Goal: Communication & Community: Answer question/provide support

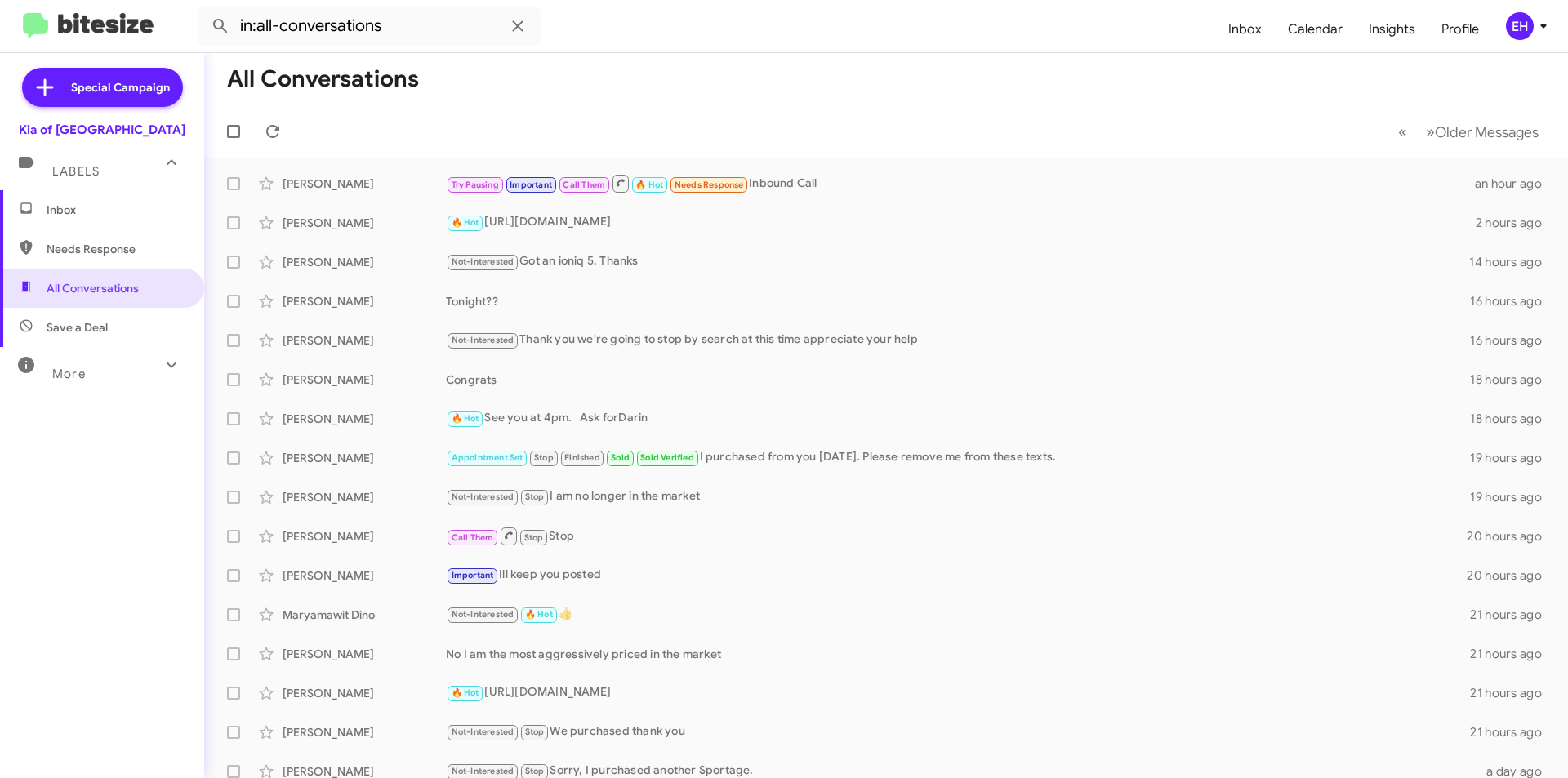
click at [64, 245] on span "Needs Response" at bounding box center [116, 249] width 139 height 16
type input "in:needs-response"
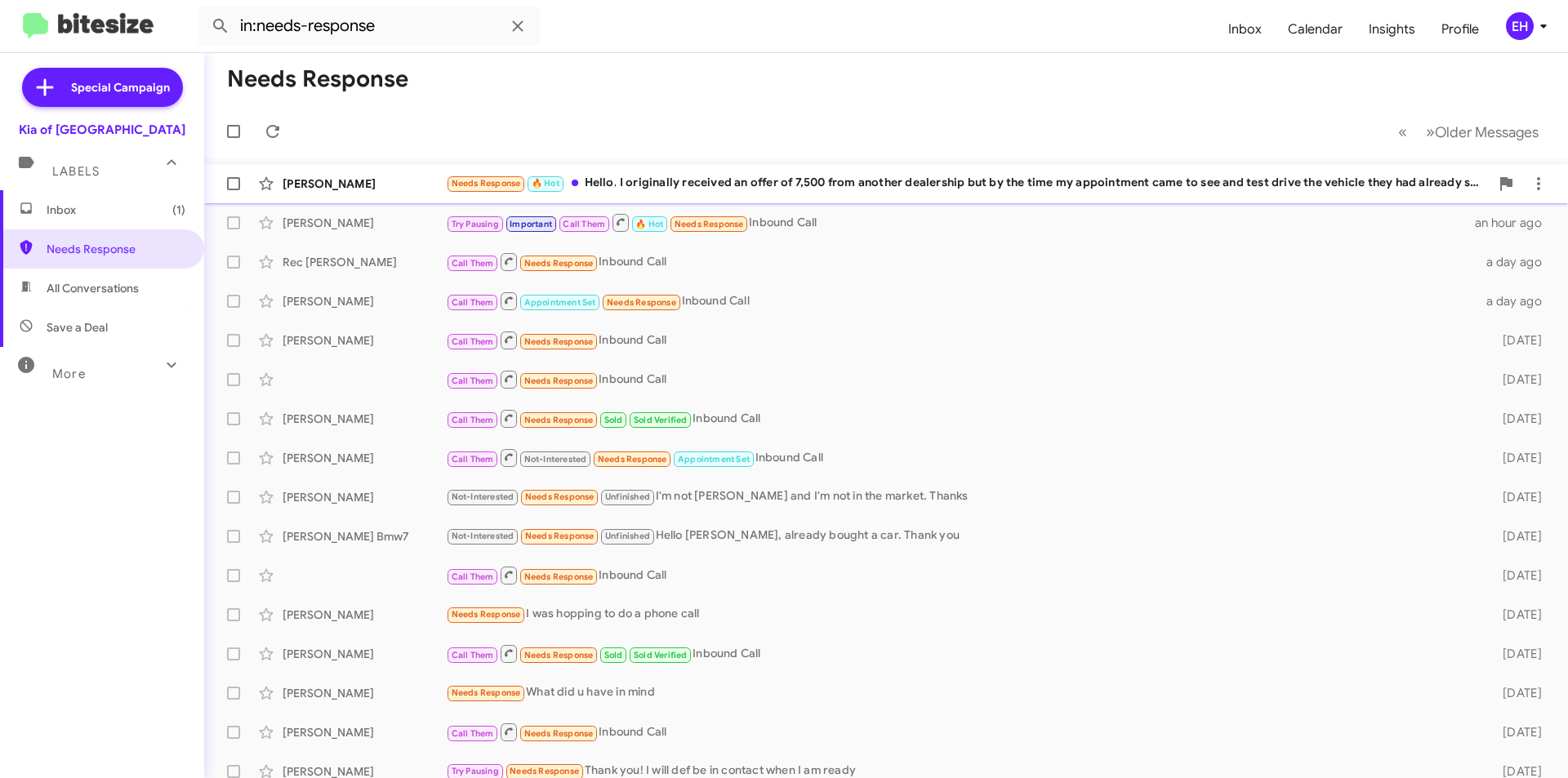
click at [940, 184] on div "Needs Response 🔥 Hot Hello, I originally received an offer of 7,500 from anothe…" at bounding box center [968, 183] width 1044 height 19
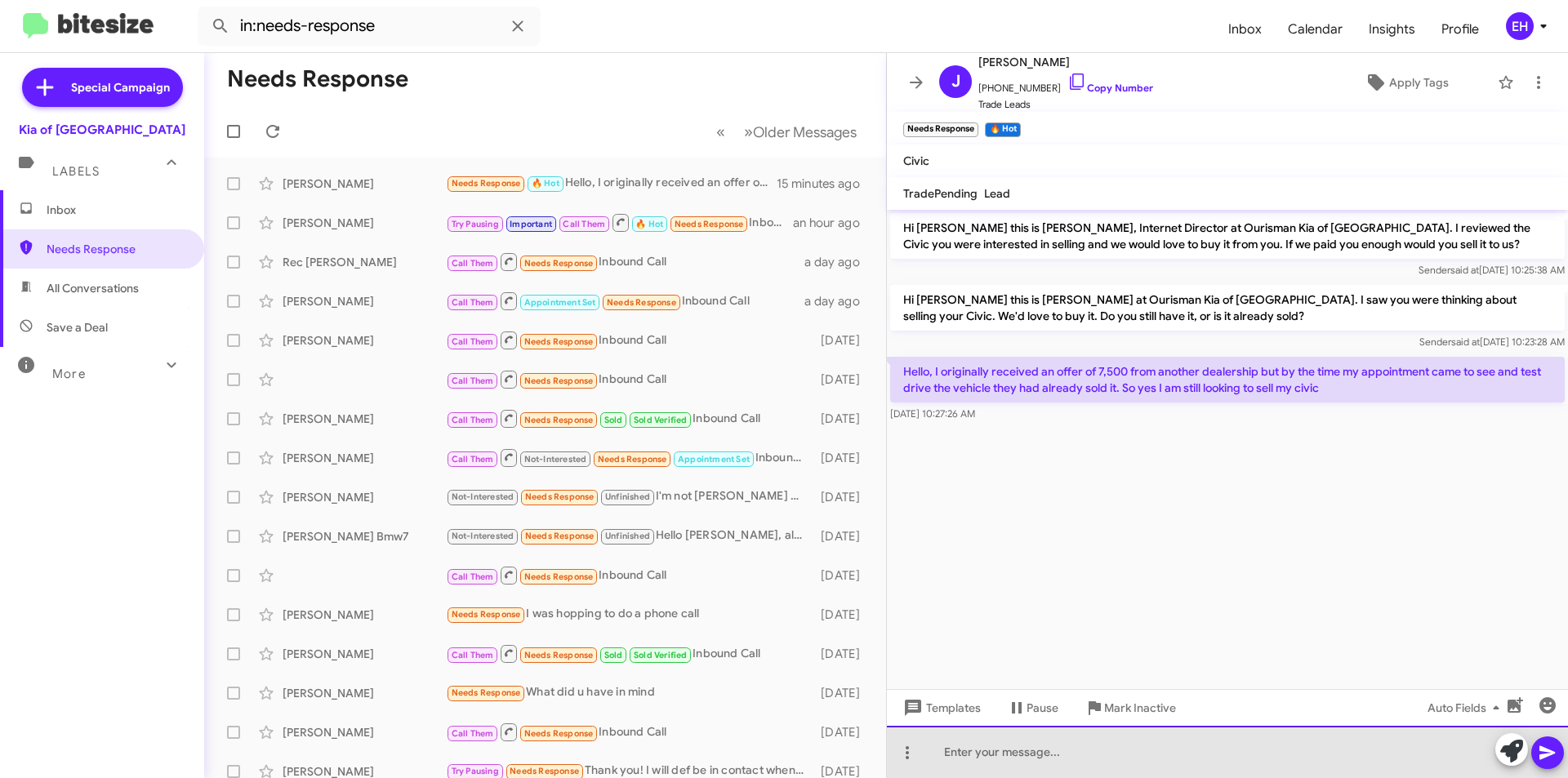
click at [1001, 758] on div at bounding box center [1227, 752] width 681 height 52
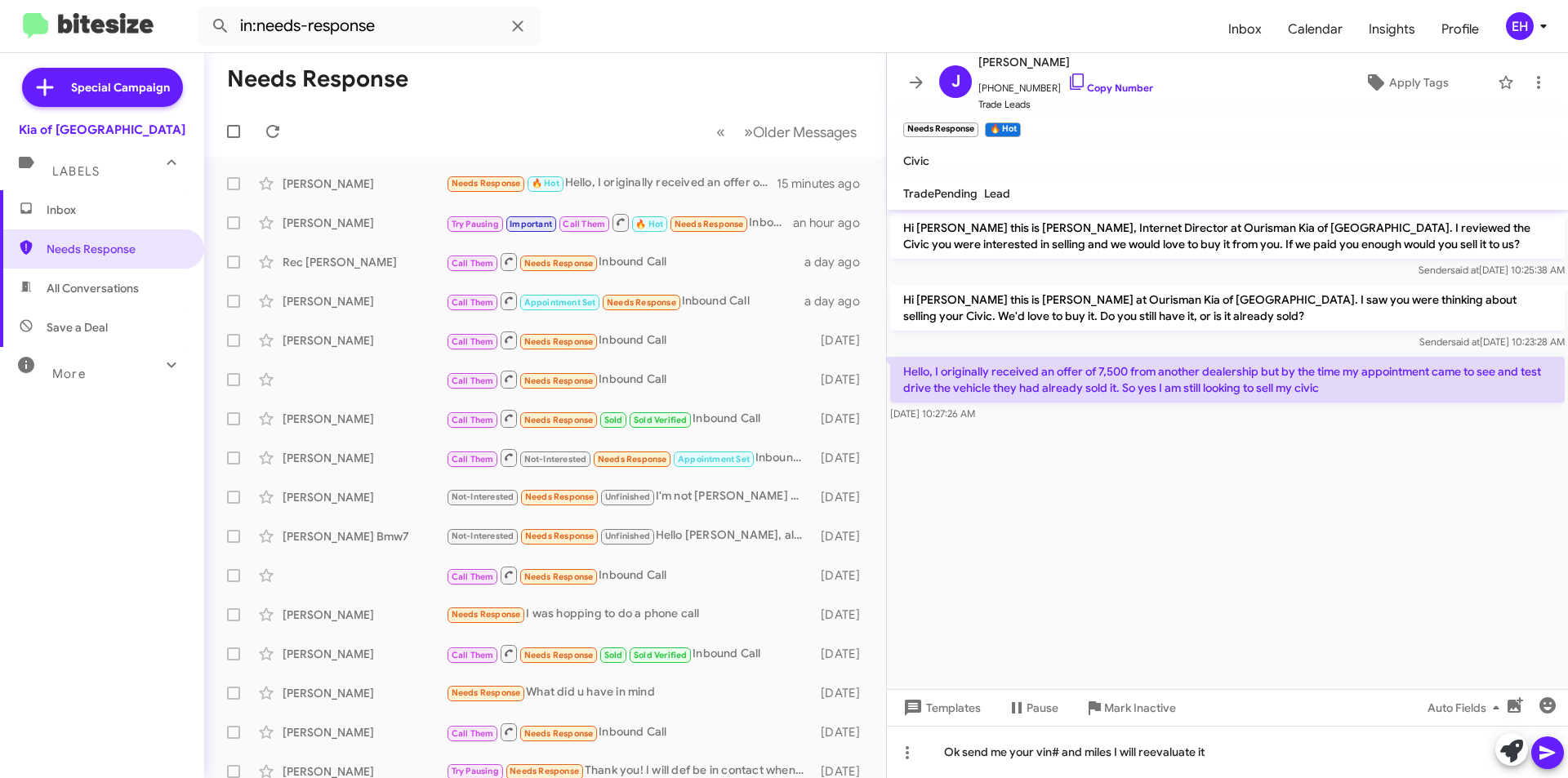
click at [1534, 760] on button at bounding box center [1548, 753] width 33 height 33
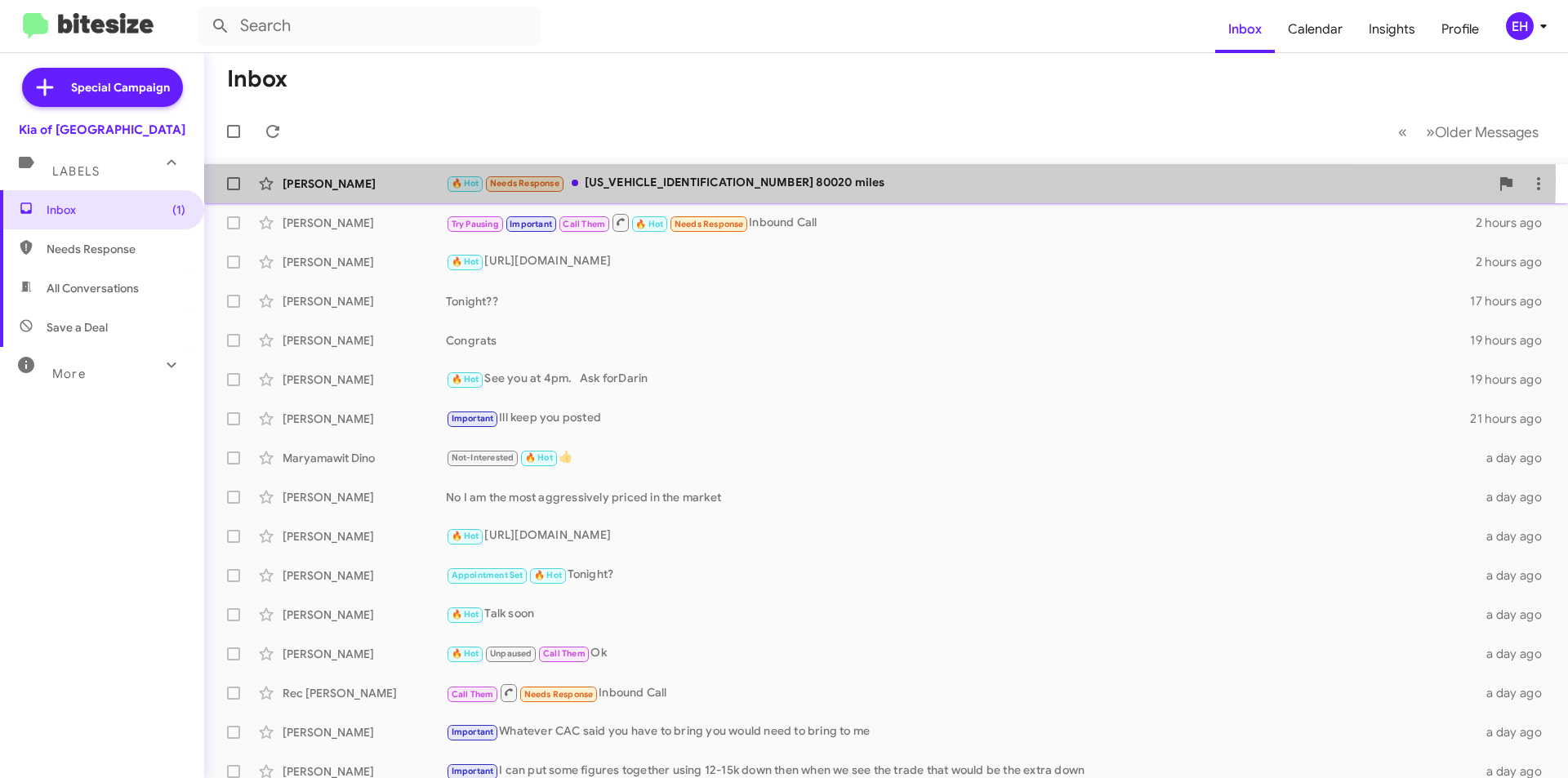
click at [728, 178] on div "🔥 Hot Needs Response [US_VEHICLE_IDENTIFICATION_NUMBER] 80020 miles" at bounding box center [968, 183] width 1044 height 19
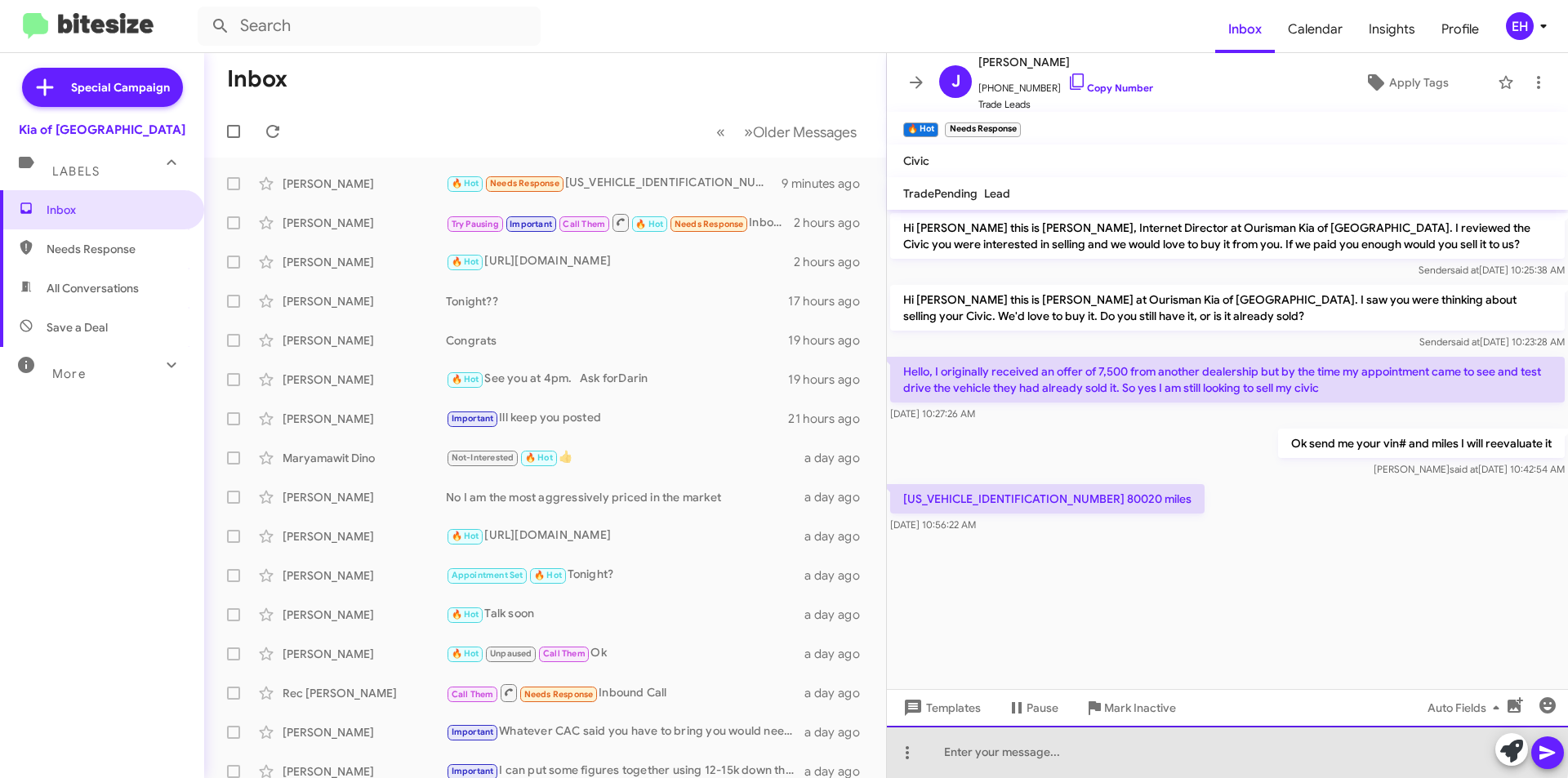
click at [1139, 736] on div at bounding box center [1227, 752] width 681 height 52
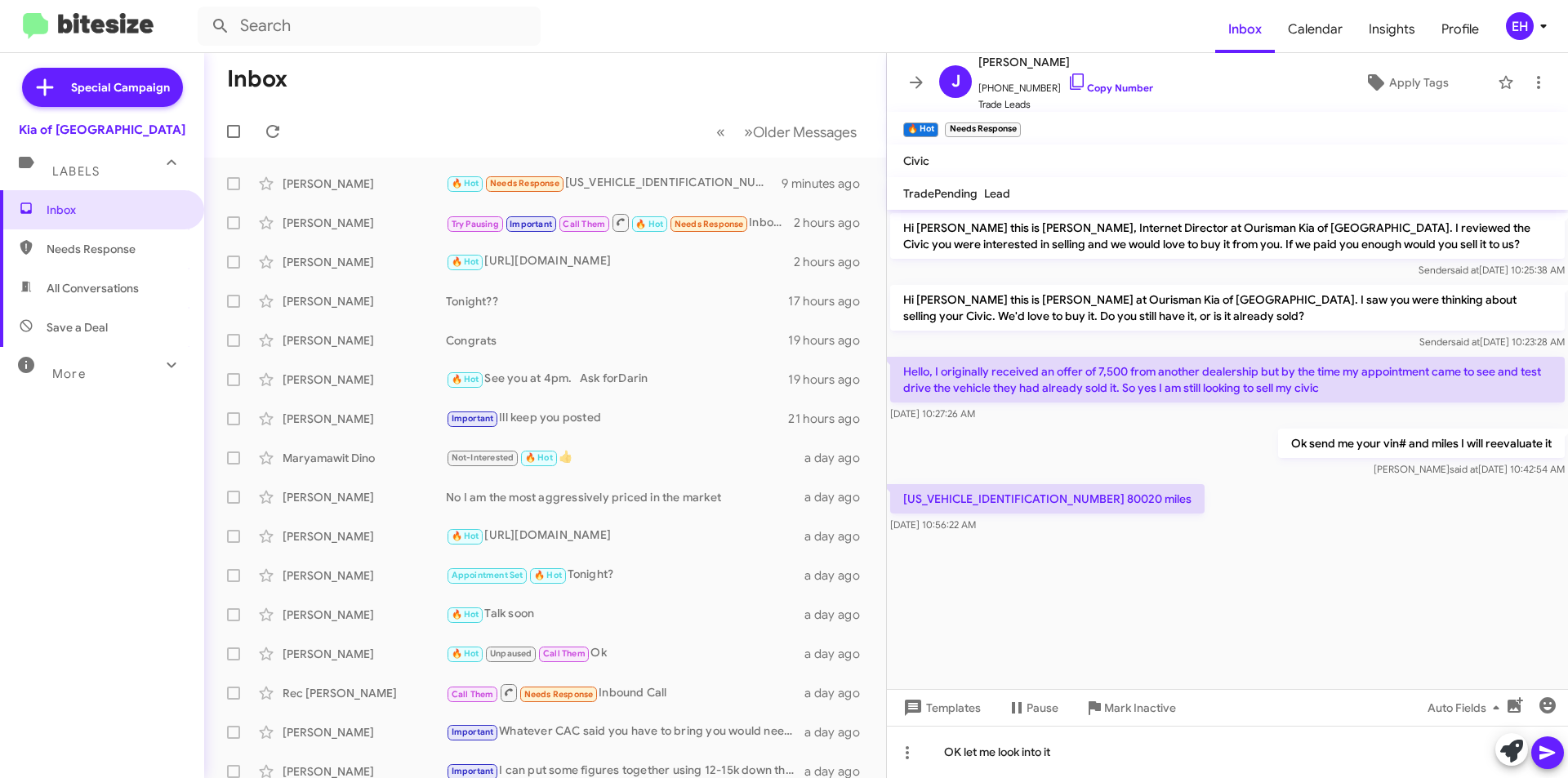
click at [1542, 757] on icon at bounding box center [1547, 753] width 16 height 14
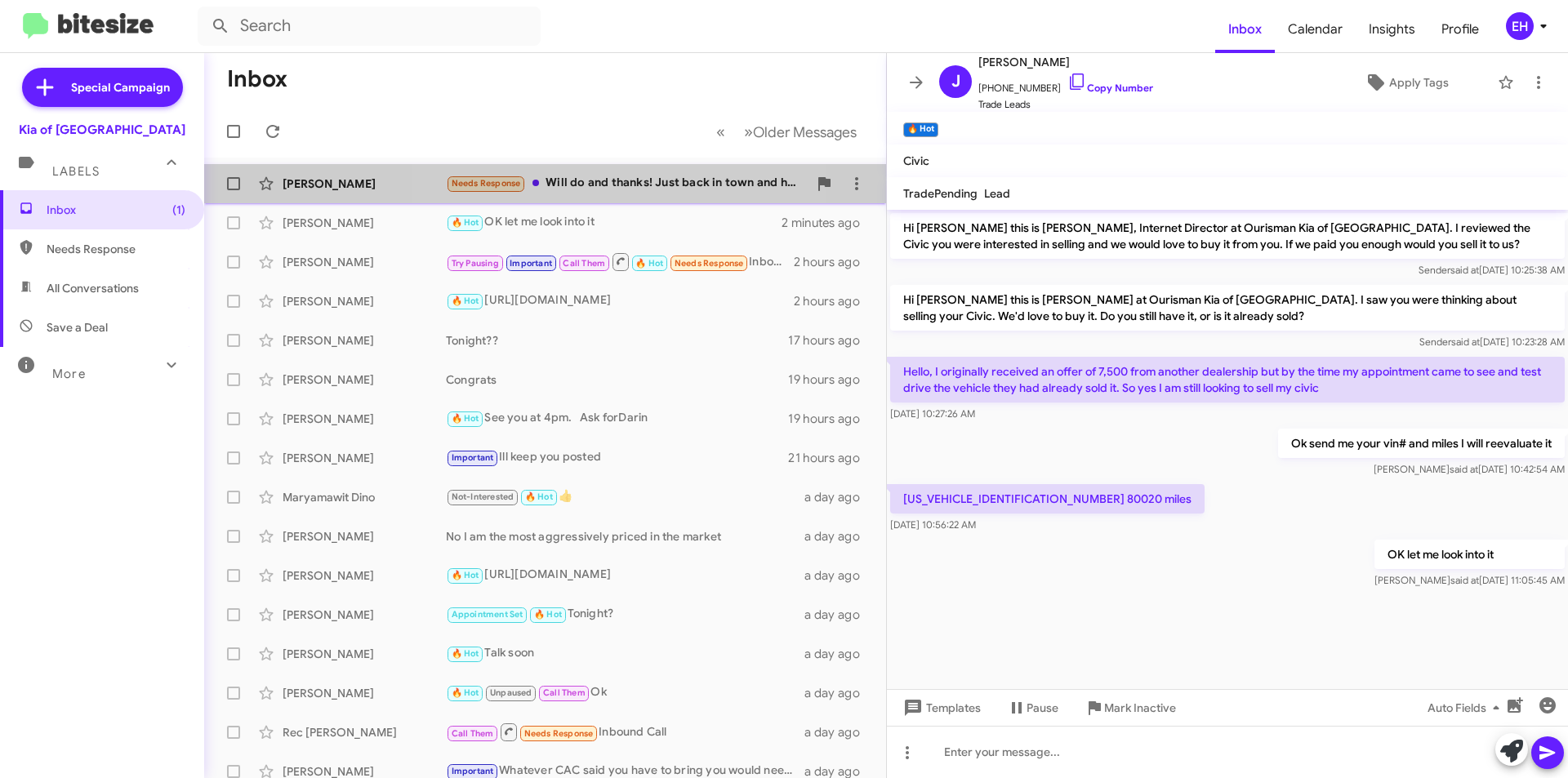
click at [602, 186] on div "Needs Response Will do and thanks! Just back in town and have to catch up." at bounding box center [627, 183] width 362 height 19
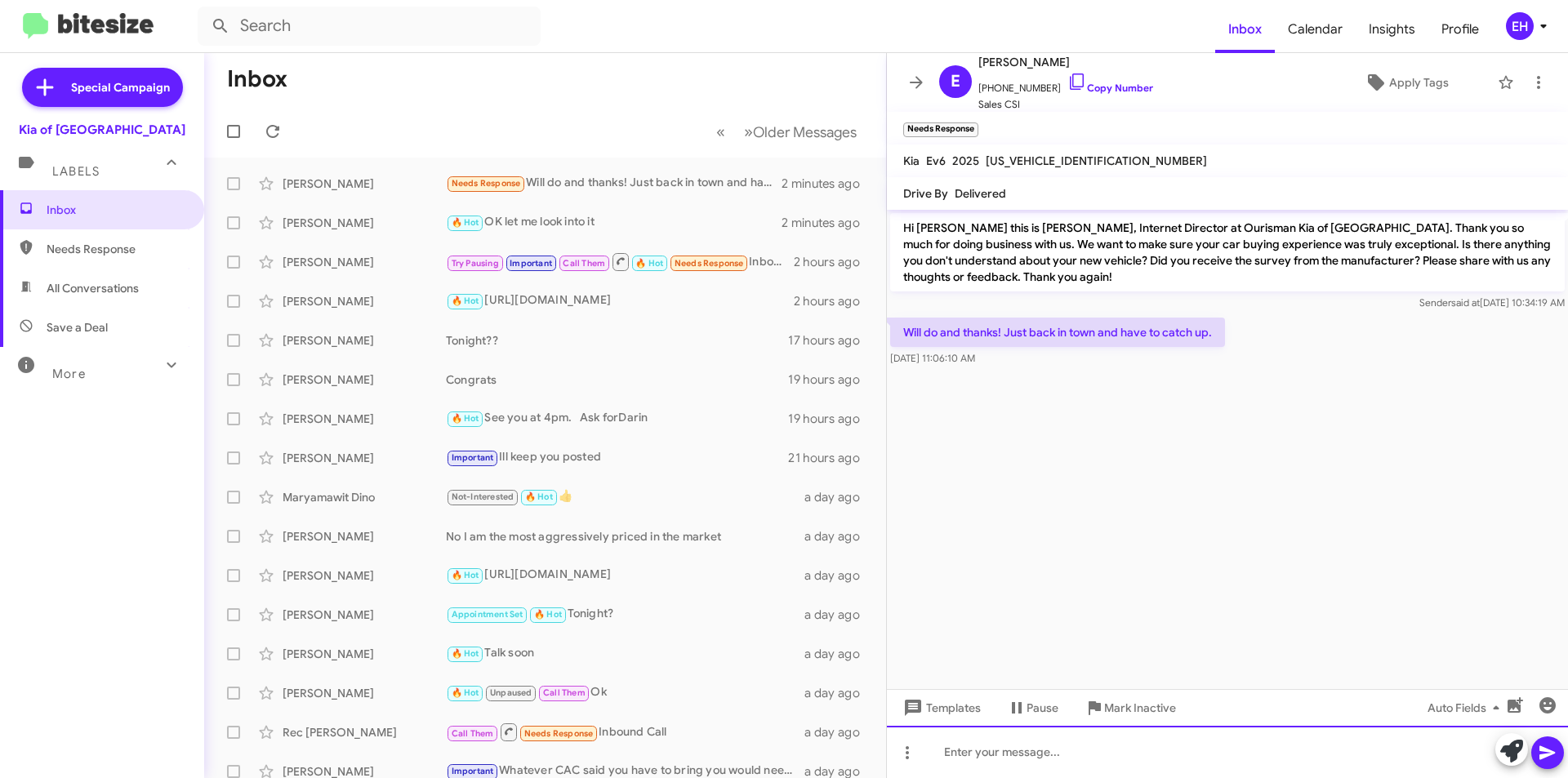
click at [1108, 737] on div at bounding box center [1227, 752] width 681 height 52
click at [1557, 755] on icon at bounding box center [1547, 753] width 20 height 20
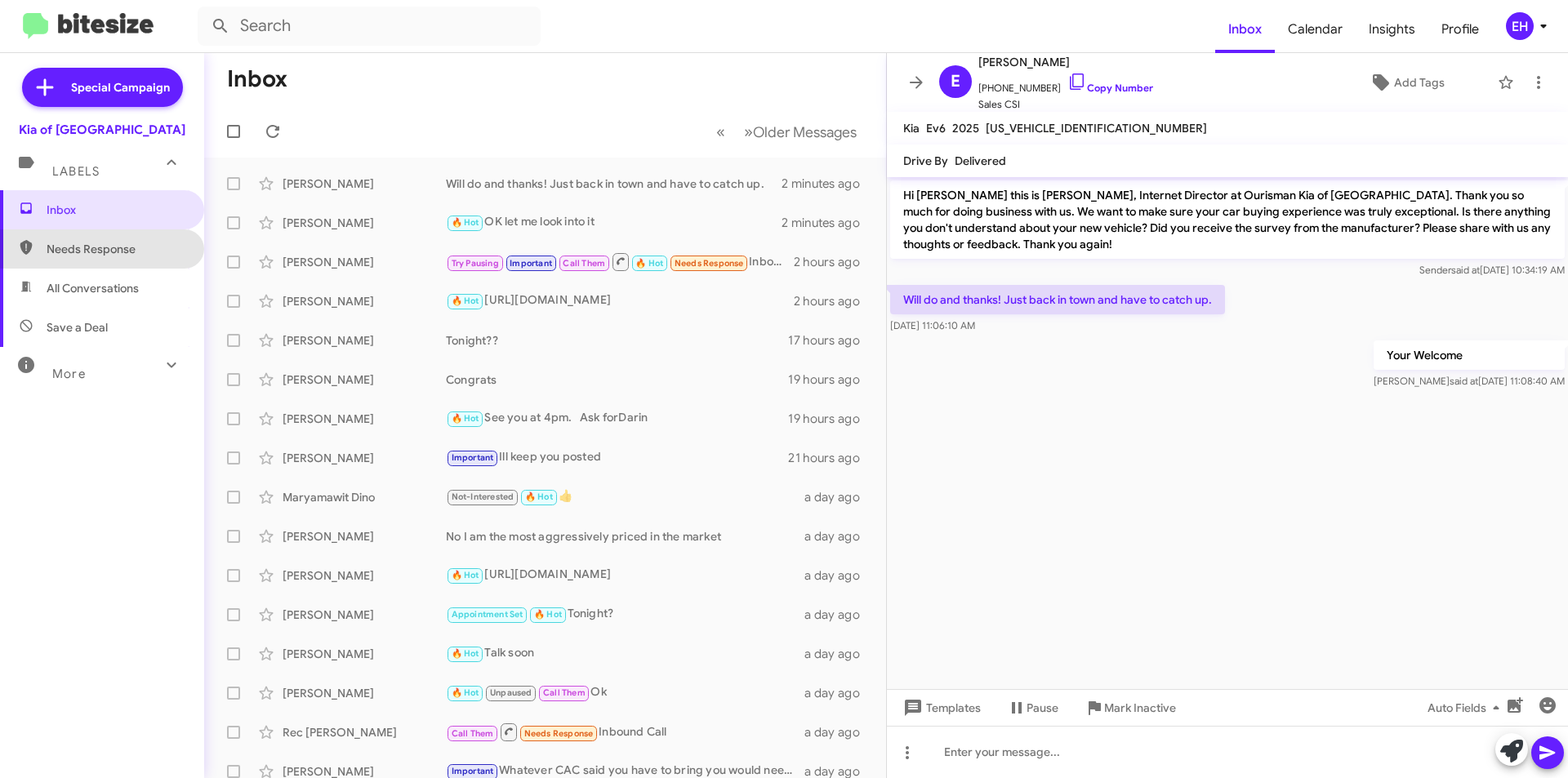
click at [146, 237] on span "Needs Response" at bounding box center [102, 249] width 204 height 39
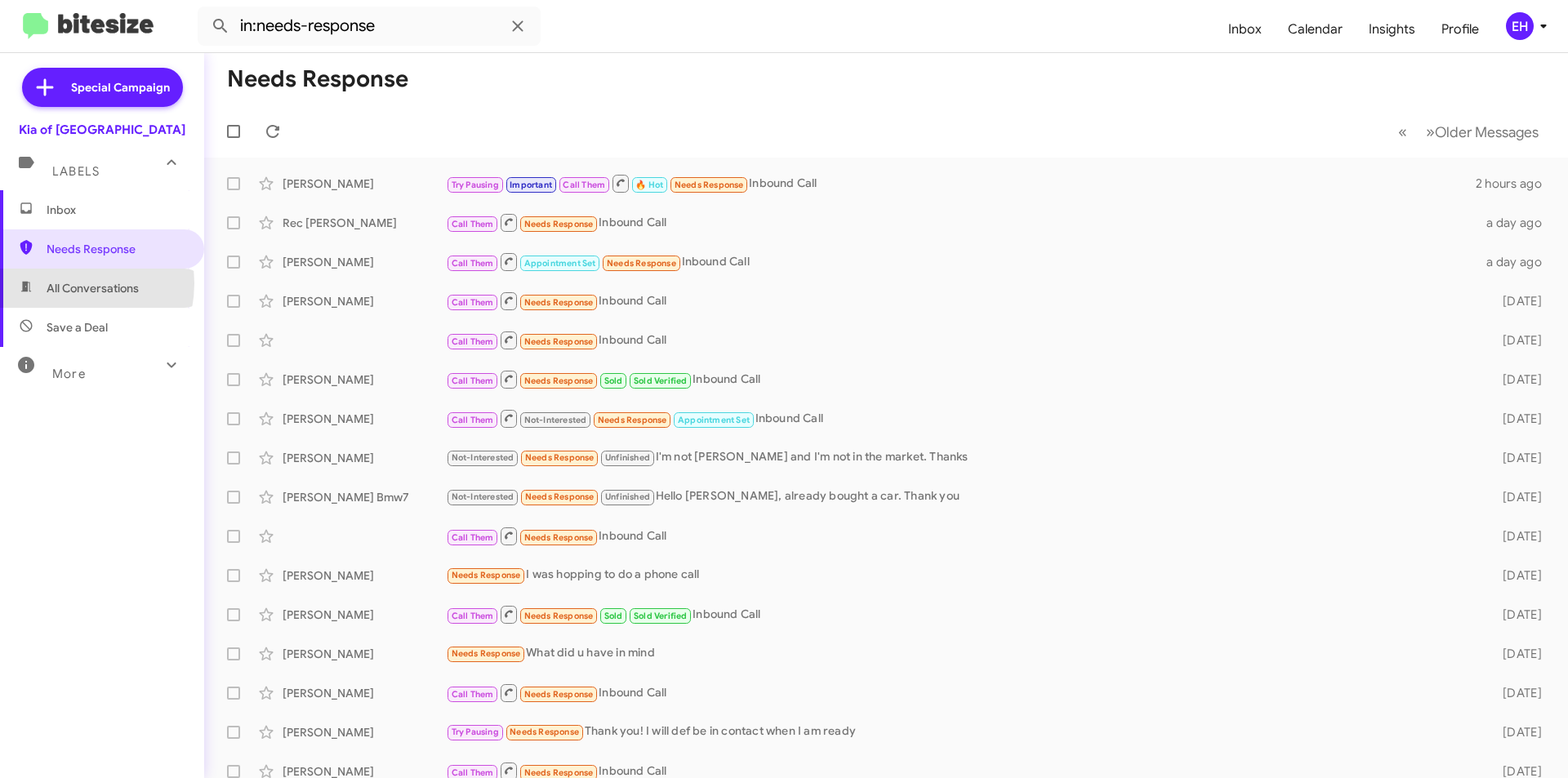
click at [61, 284] on span "All Conversations" at bounding box center [93, 288] width 92 height 16
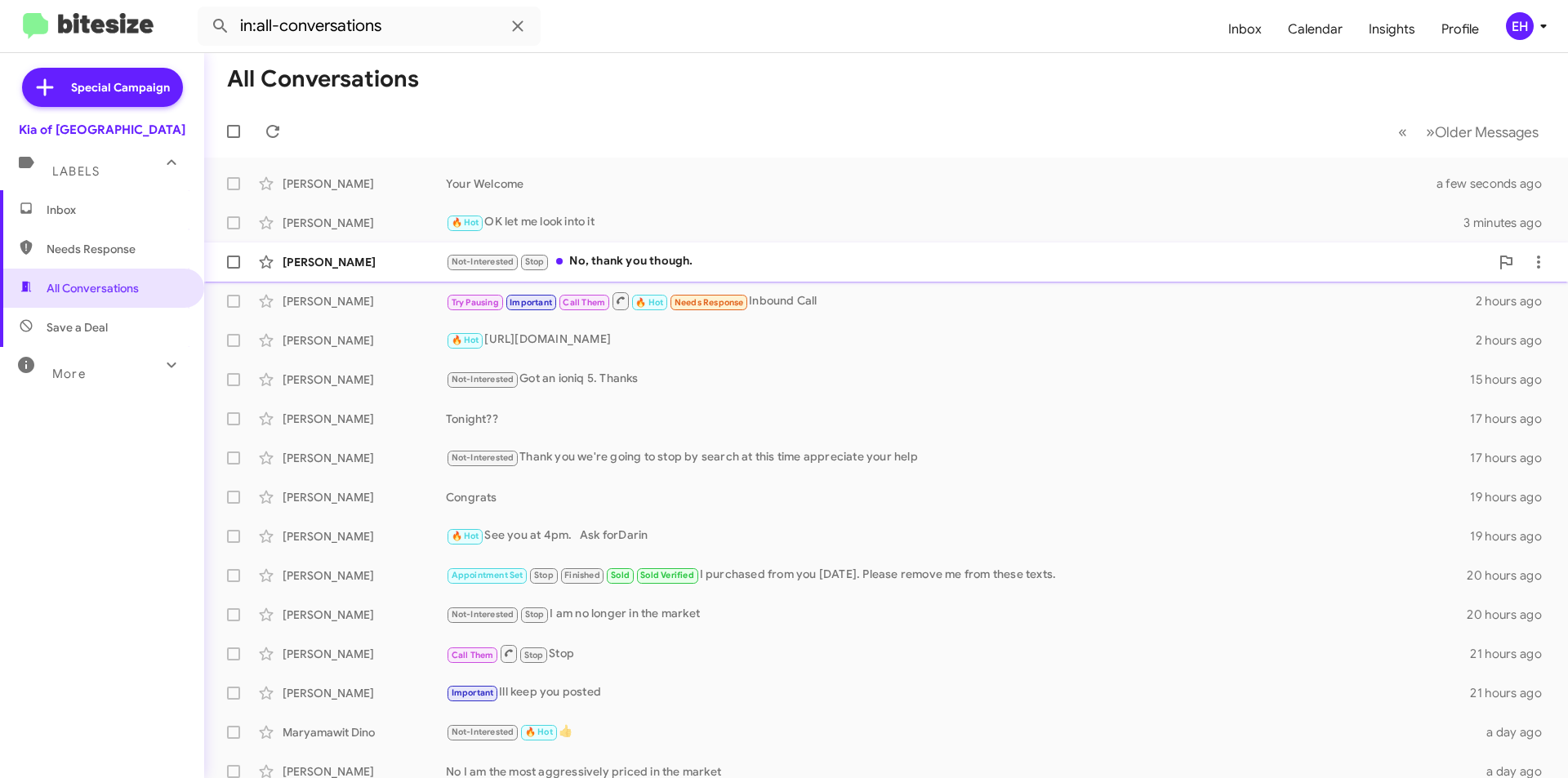
click at [628, 258] on div "Not-Interested Stop No, thank you though." at bounding box center [968, 262] width 1044 height 19
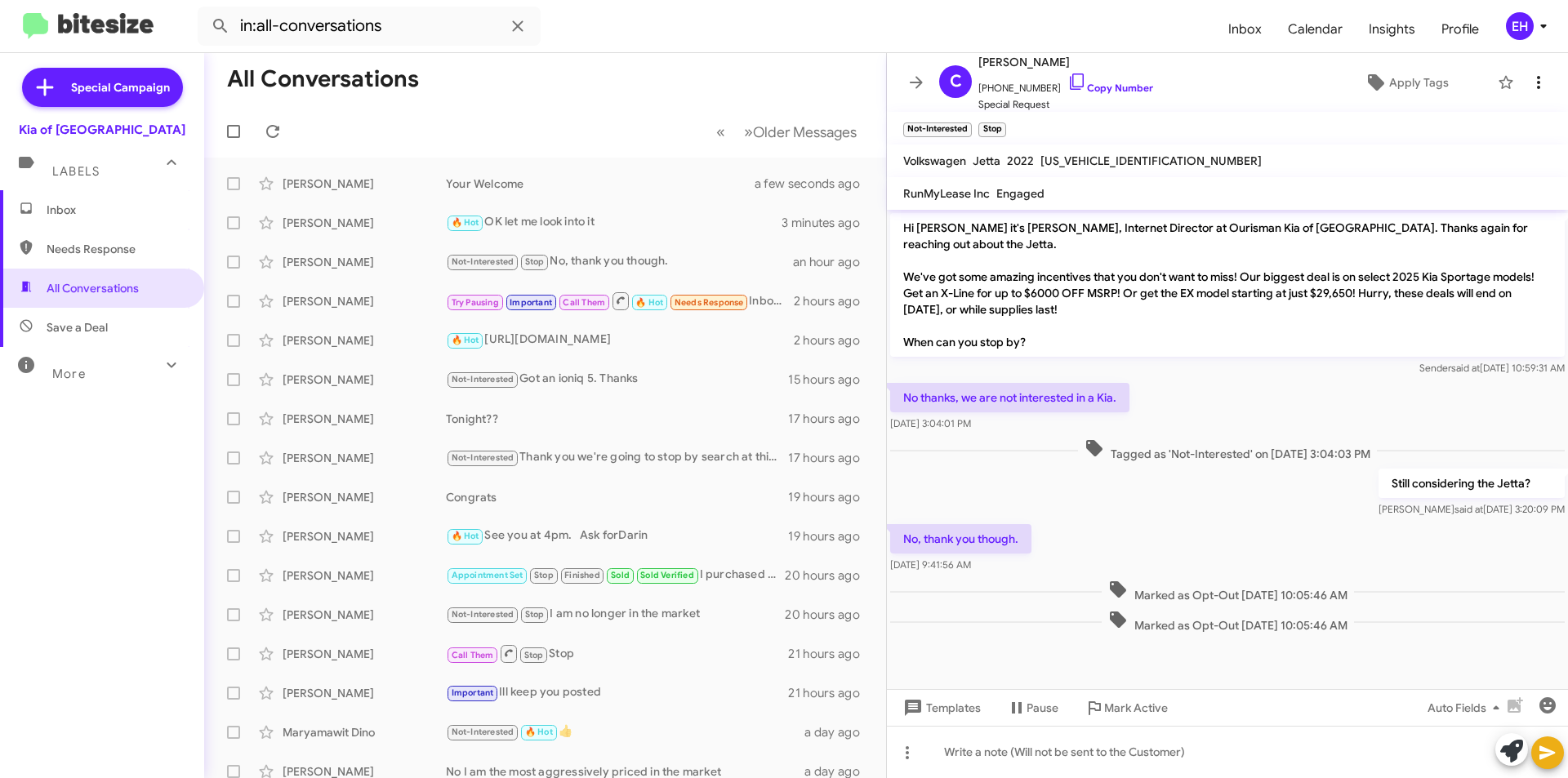
click at [1526, 72] on button at bounding box center [1539, 82] width 33 height 33
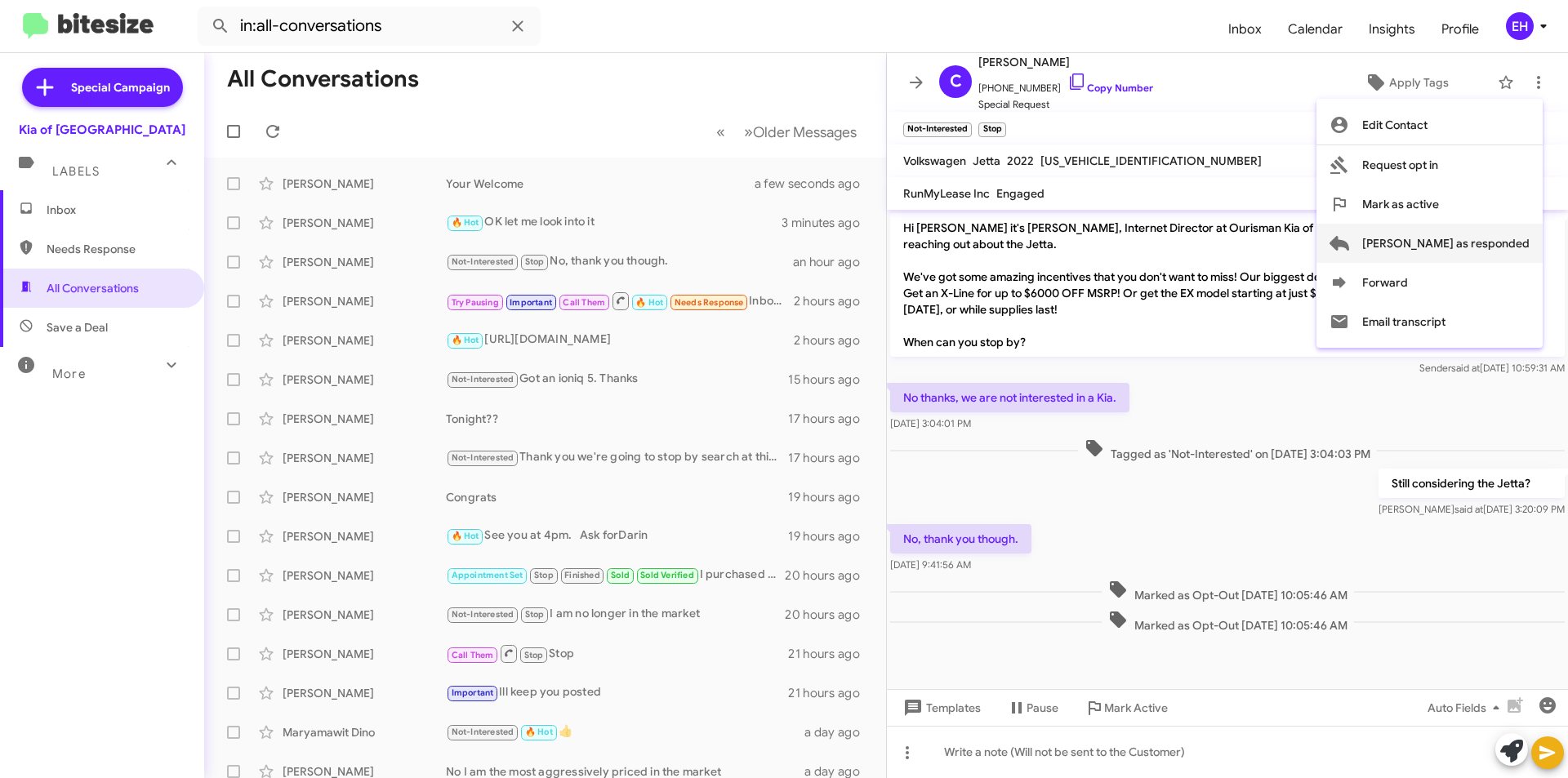
click at [1504, 249] on span "[PERSON_NAME] as responded" at bounding box center [1446, 243] width 167 height 39
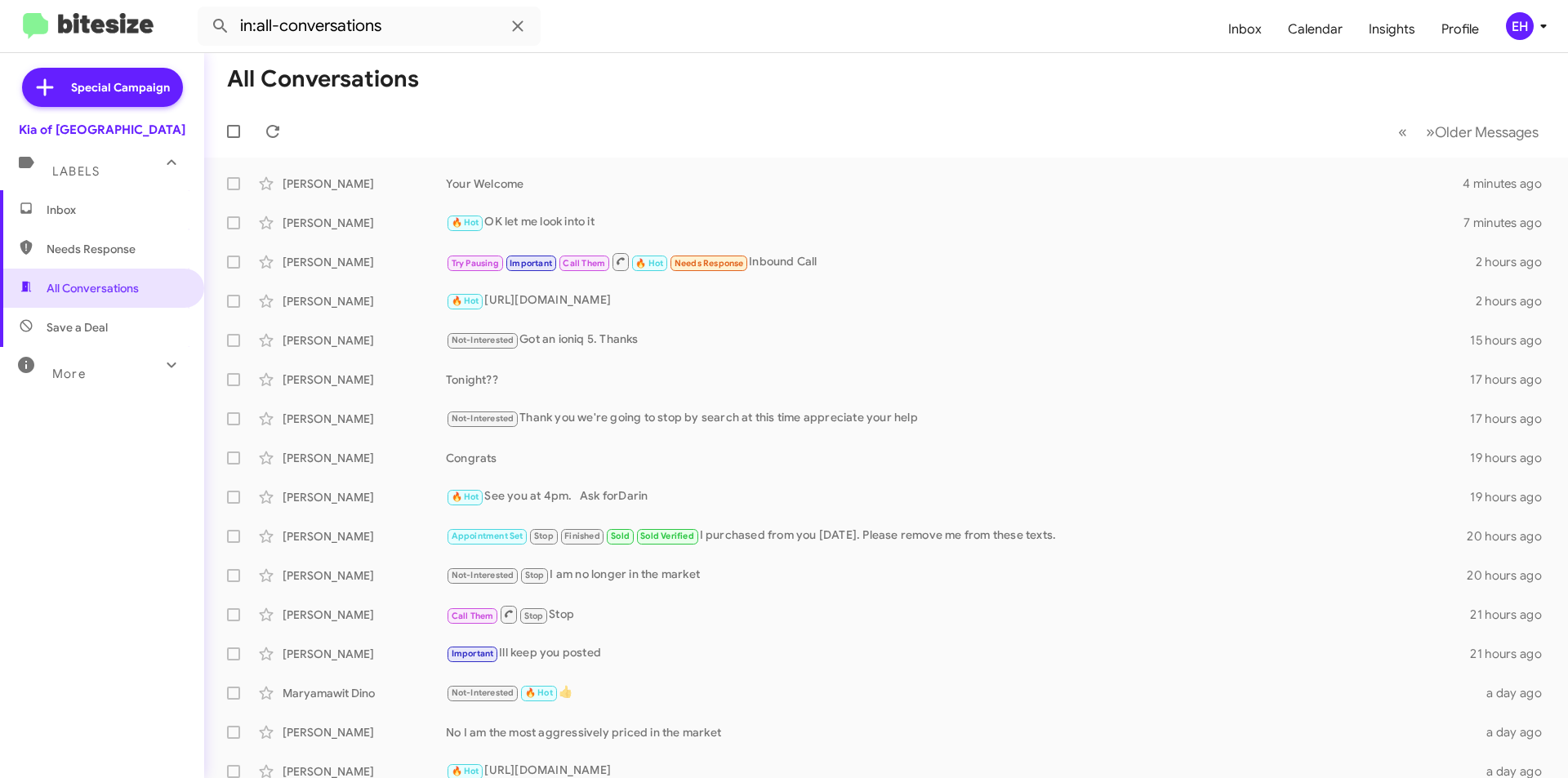
click at [83, 250] on span "Needs Response" at bounding box center [116, 249] width 139 height 16
type input "in:needs-response"
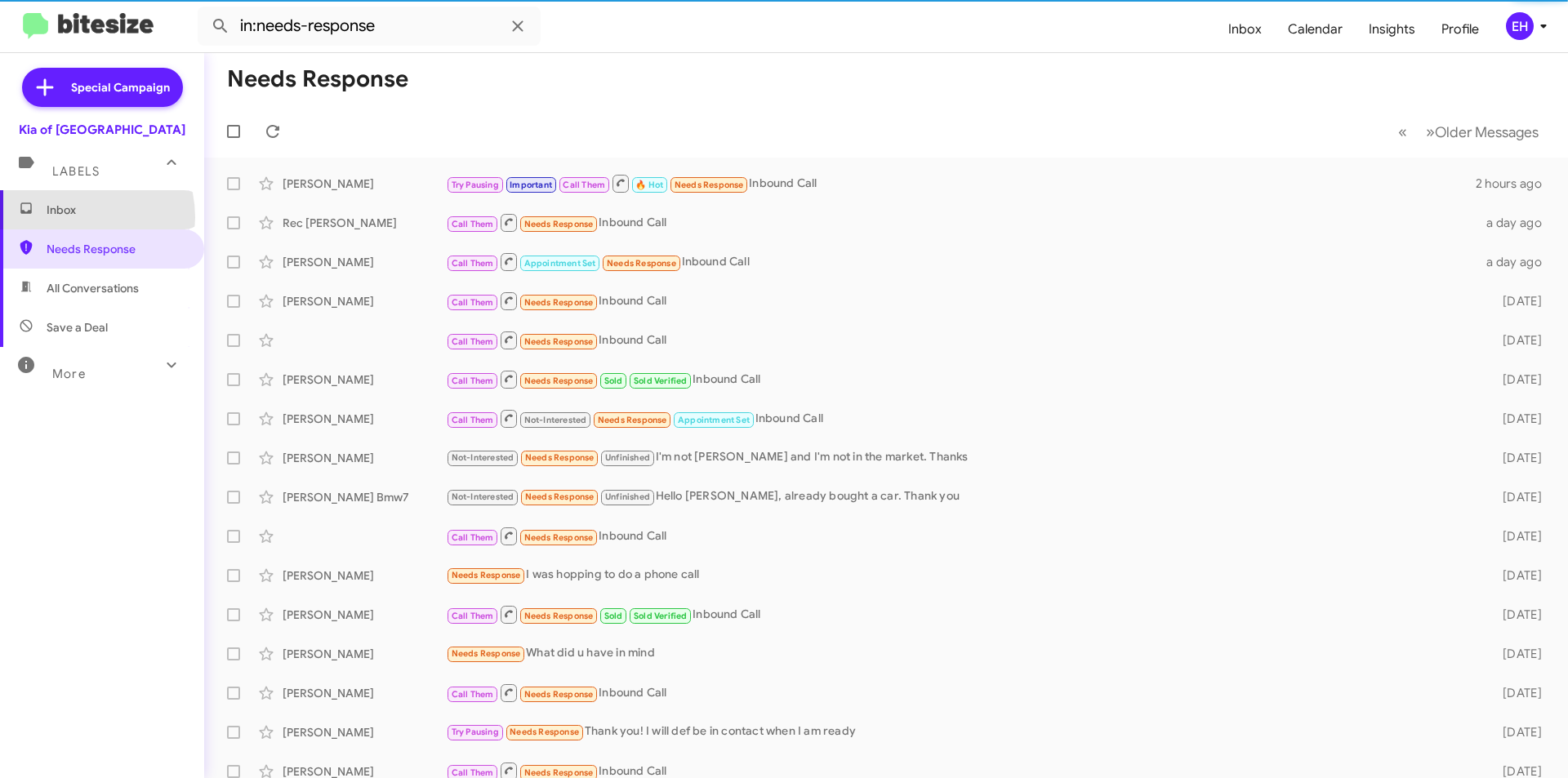
click at [75, 217] on span "Inbox" at bounding box center [116, 210] width 139 height 16
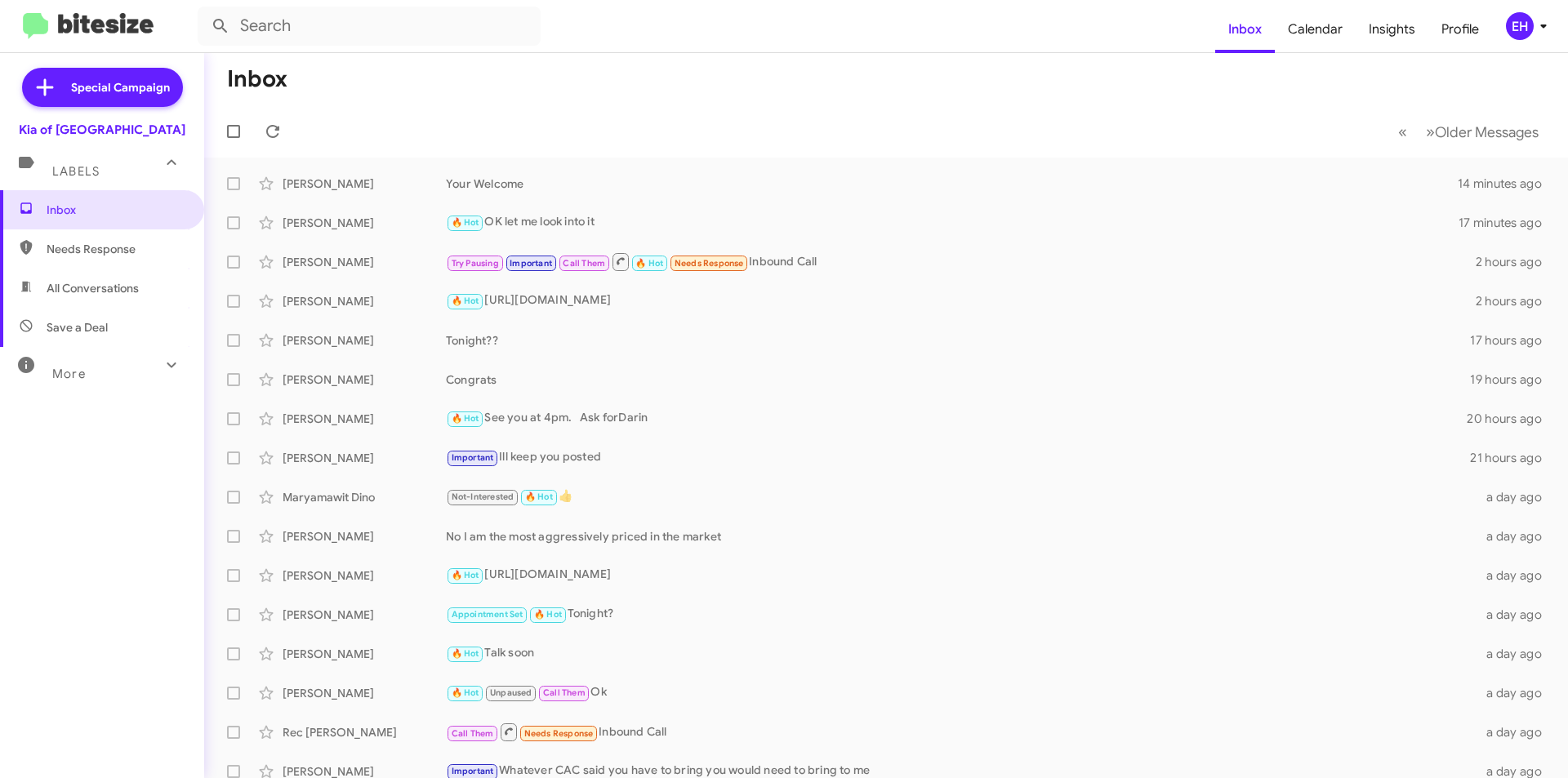
click at [82, 240] on span "Needs Response" at bounding box center [102, 249] width 204 height 39
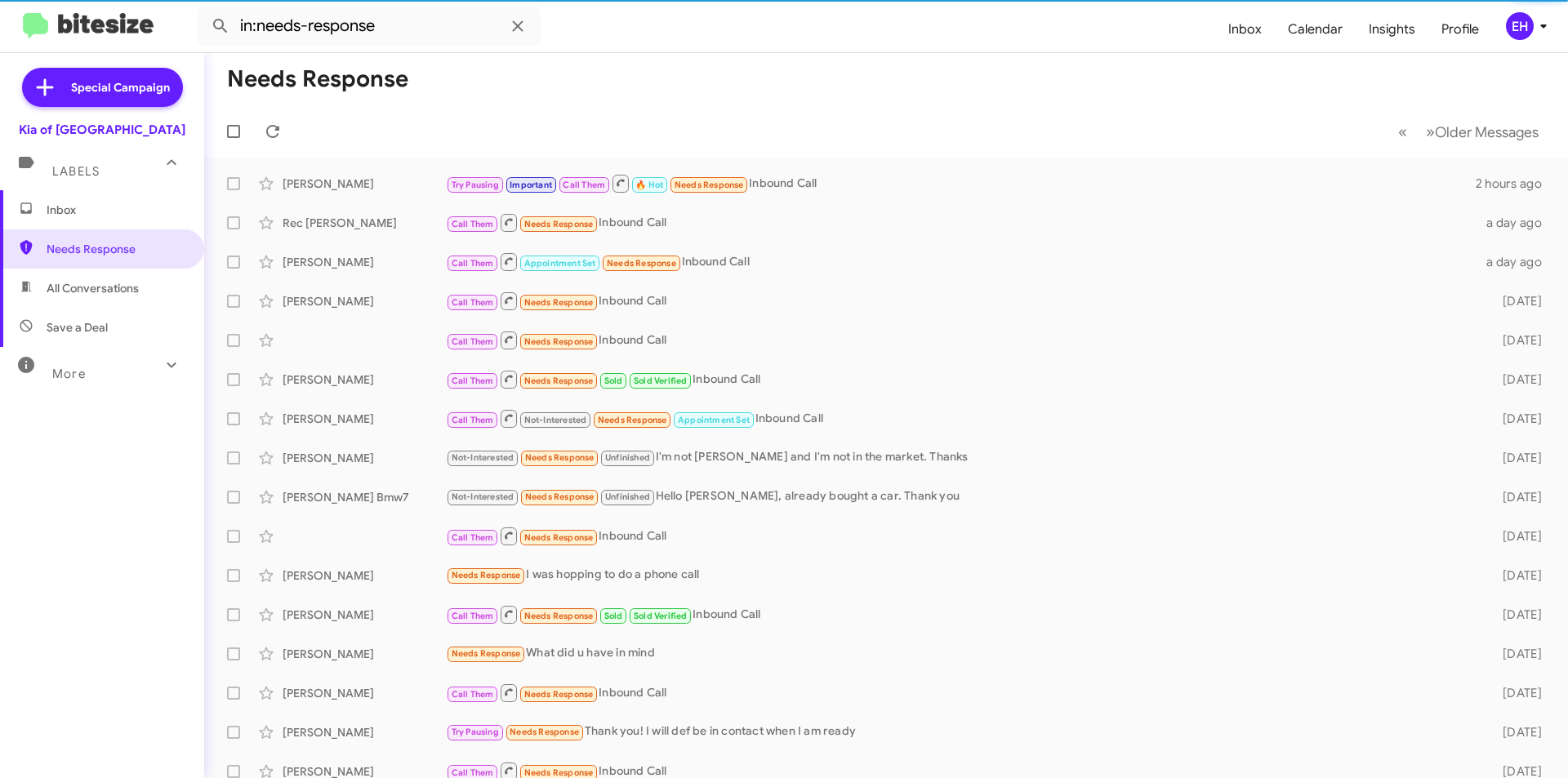
click at [80, 280] on span "All Conversations" at bounding box center [93, 288] width 92 height 16
type input "in:all-conversations"
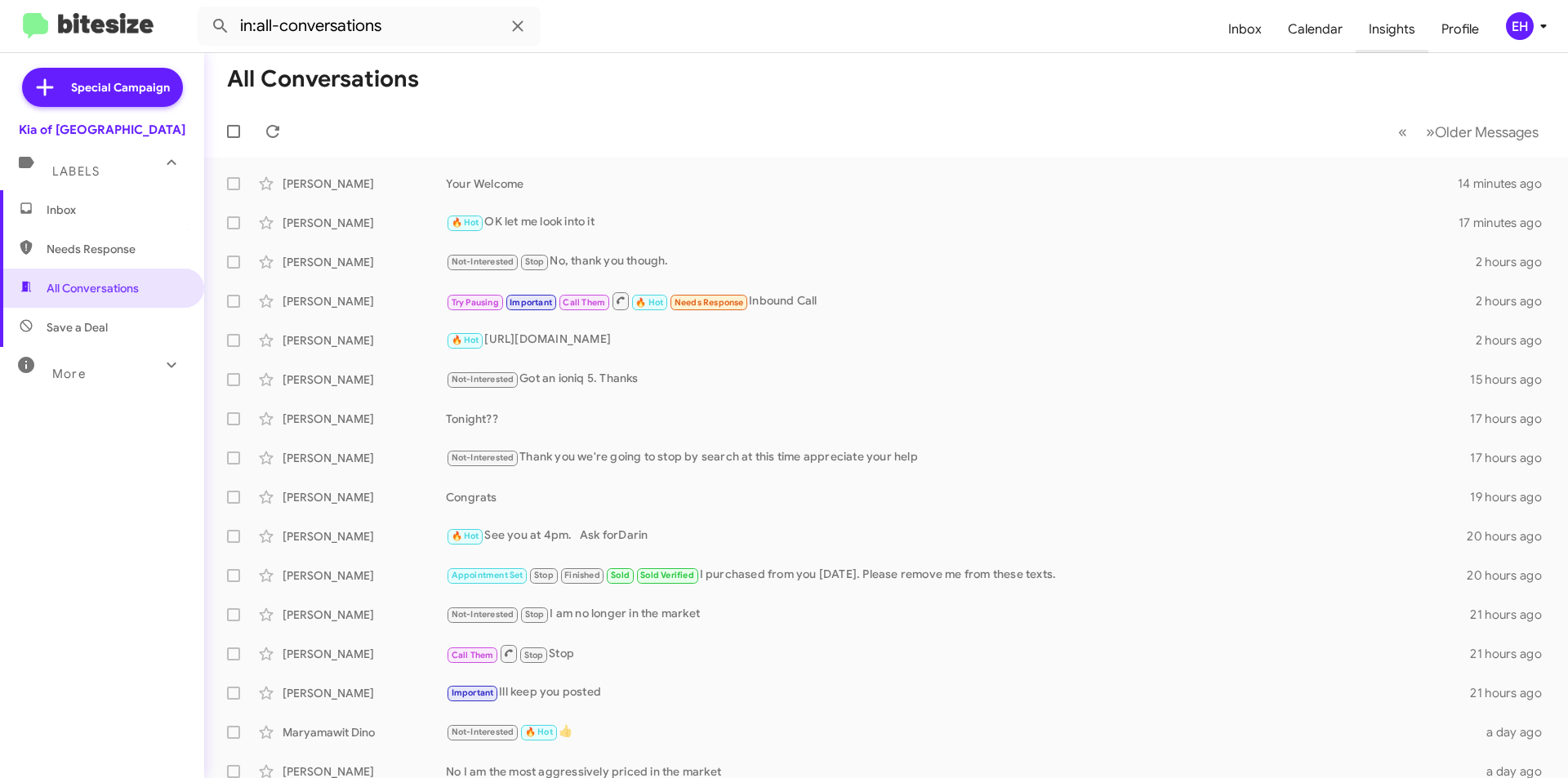
click at [1386, 33] on span "Insights" at bounding box center [1393, 29] width 73 height 48
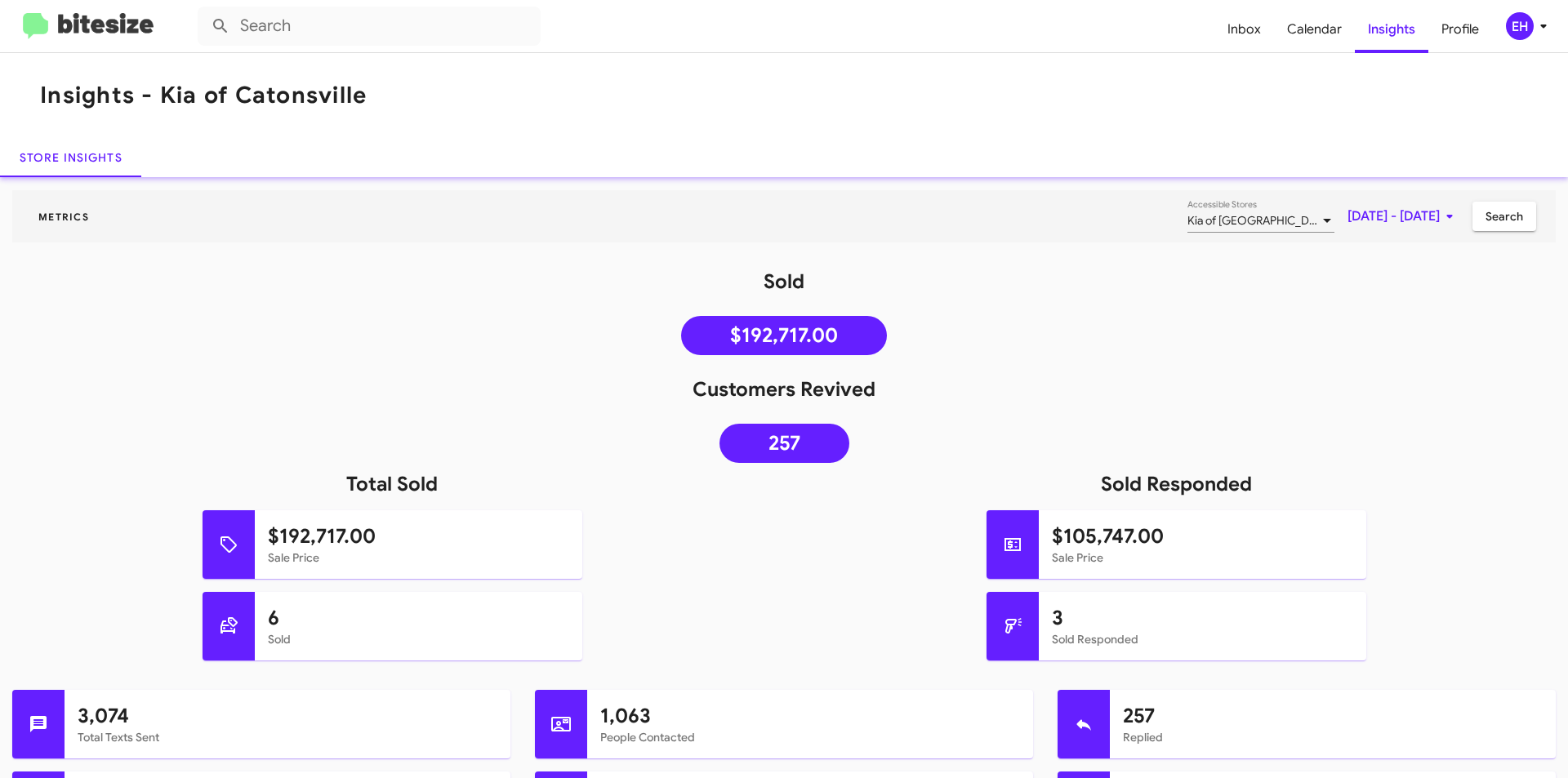
click at [36, 30] on img at bounding box center [88, 26] width 131 height 27
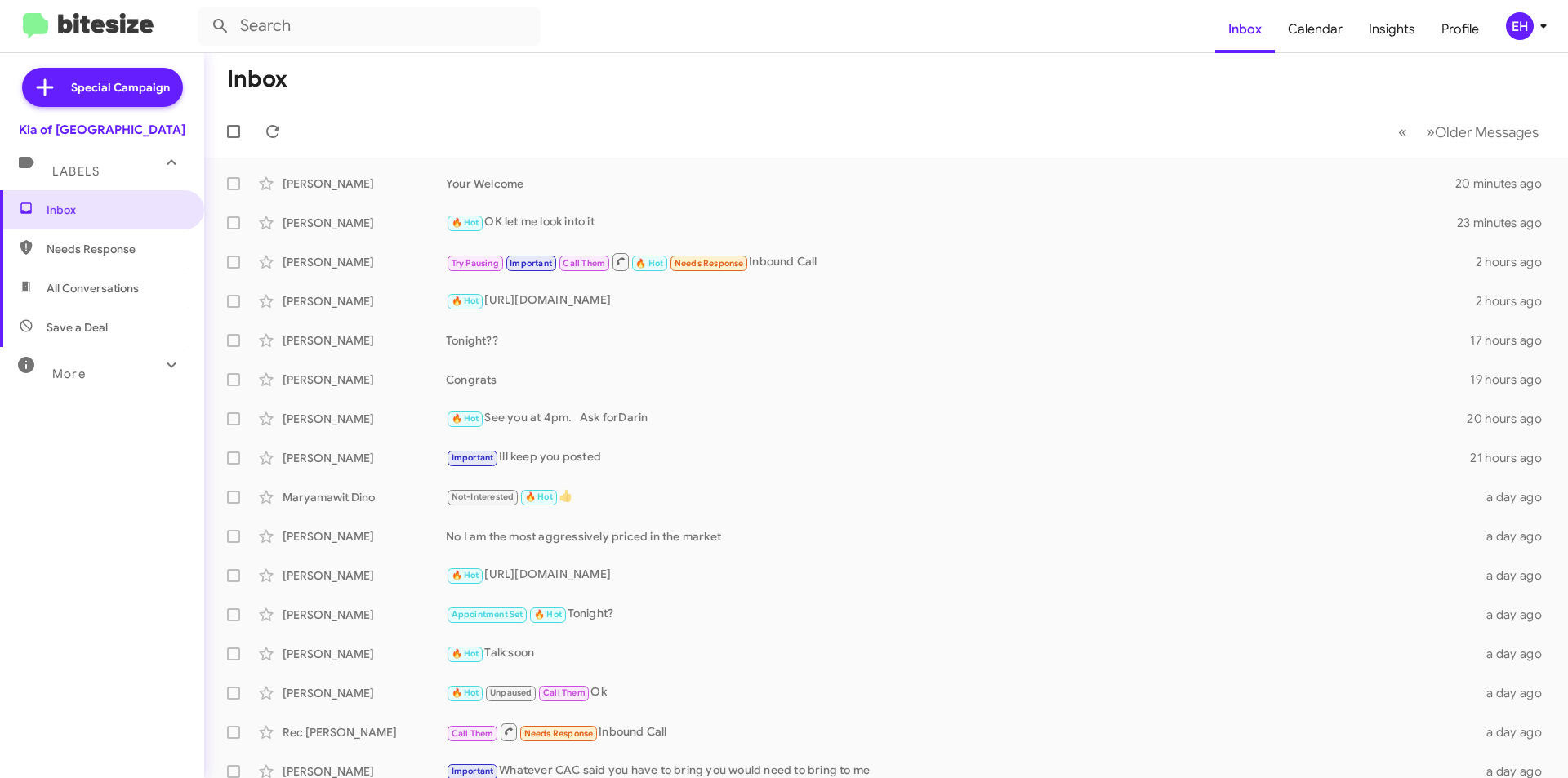
click at [89, 245] on span "Needs Response" at bounding box center [116, 249] width 139 height 16
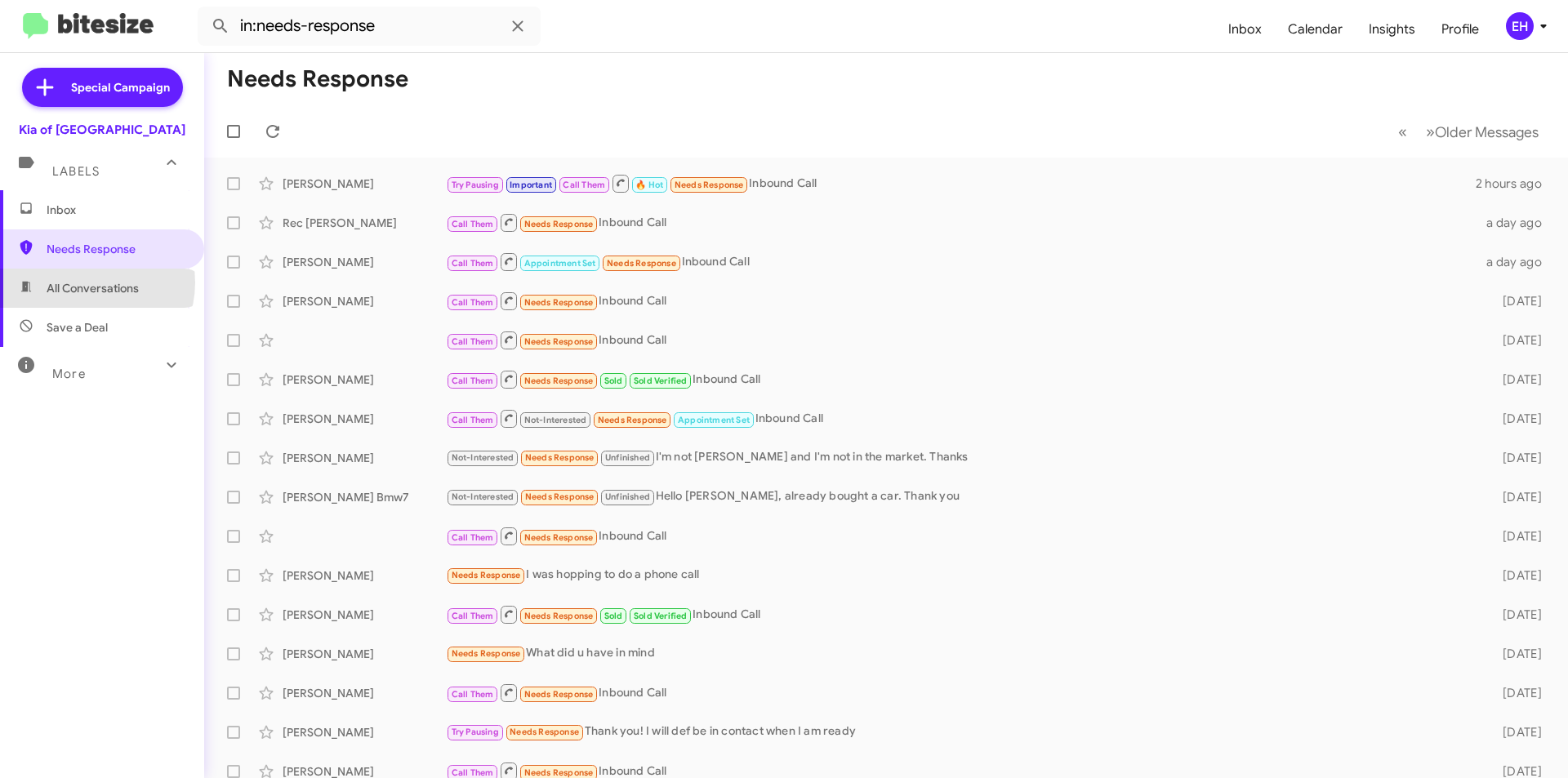
click at [89, 283] on span "All Conversations" at bounding box center [93, 288] width 92 height 16
type input "in:all-conversations"
